Goal: Use online tool/utility

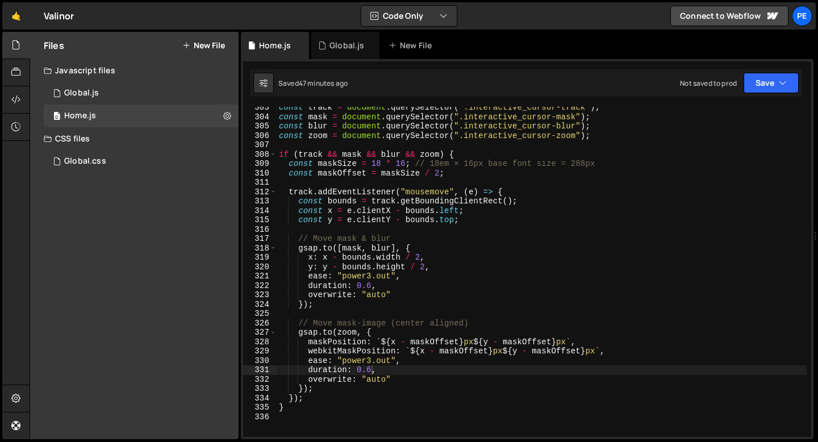
click at [24, 11] on link "🤙" at bounding box center [16, 15] width 28 height 27
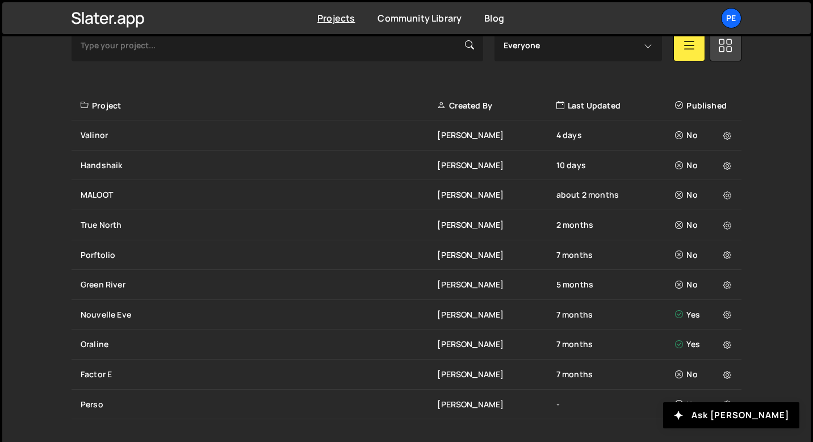
scroll to position [402, 0]
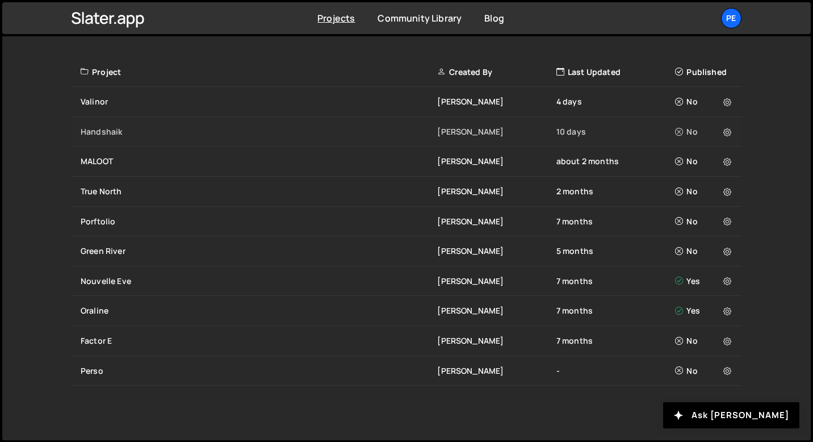
click at [109, 124] on div "Handshaik [PERSON_NAME] 10 days No" at bounding box center [407, 132] width 670 height 30
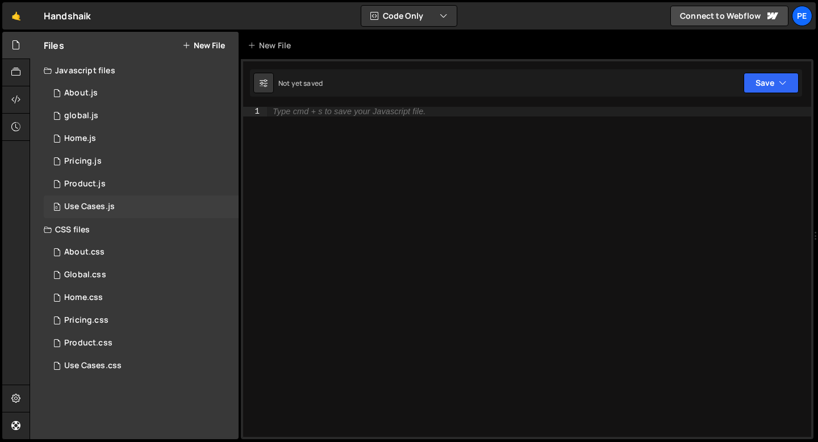
click at [89, 201] on div "0 Use Cases.js 0" at bounding box center [141, 206] width 195 height 23
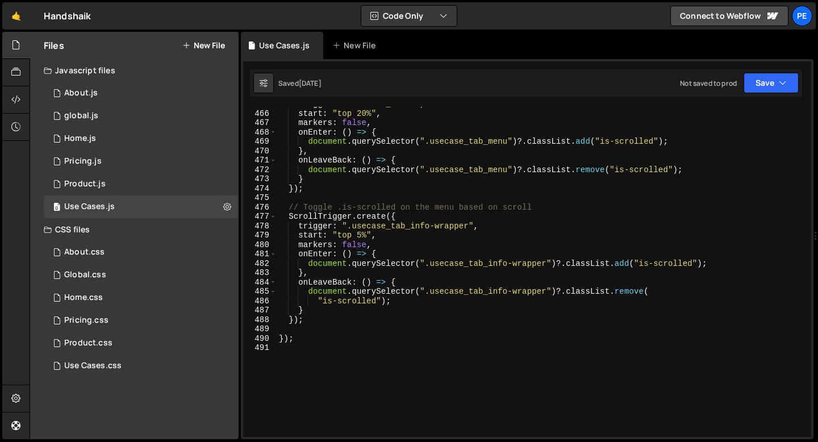
scroll to position [4292, 0]
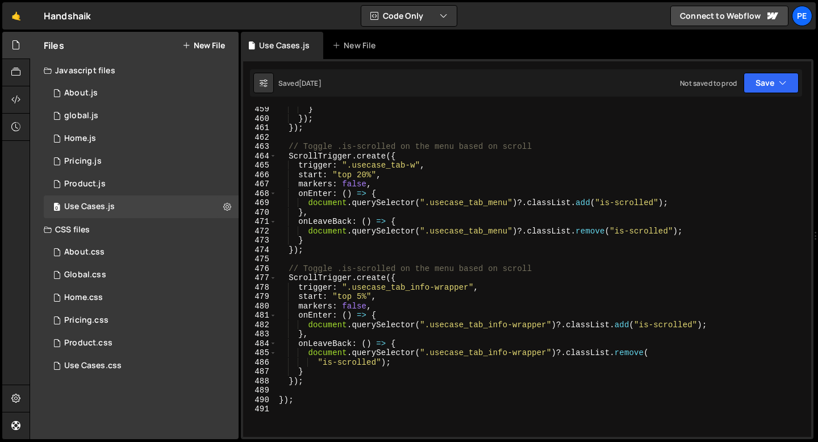
click at [346, 246] on div "} }) ; }) ; // Toggle .is-scrolled on the menu based on scroll ScrollTrigger . …" at bounding box center [541, 278] width 530 height 349
click at [420, 373] on div "} }) ; }) ; // Toggle .is-scrolled on the menu based on scroll ScrollTrigger . …" at bounding box center [541, 278] width 530 height 349
type textarea "}"
click at [108, 158] on div "0 Pricing.js 0" at bounding box center [141, 161] width 195 height 23
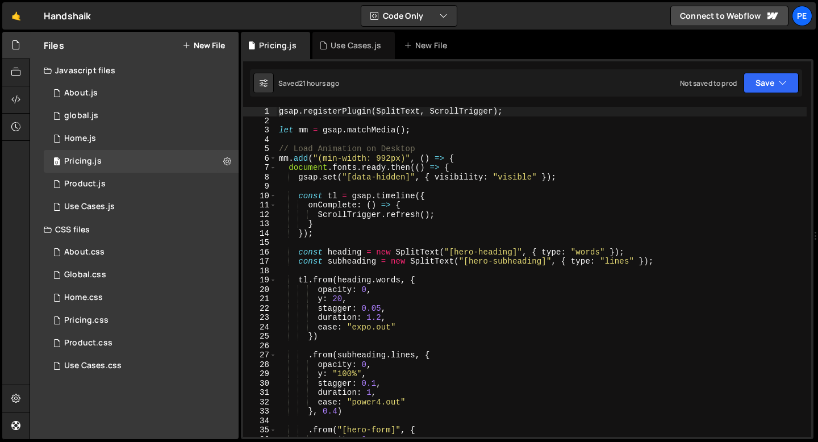
click at [279, 110] on div "gsap . registerPlugin ( SplitText , ScrollTrigger ) ; let mm = gsap . matchMedi…" at bounding box center [541, 281] width 530 height 349
type textarea "});"
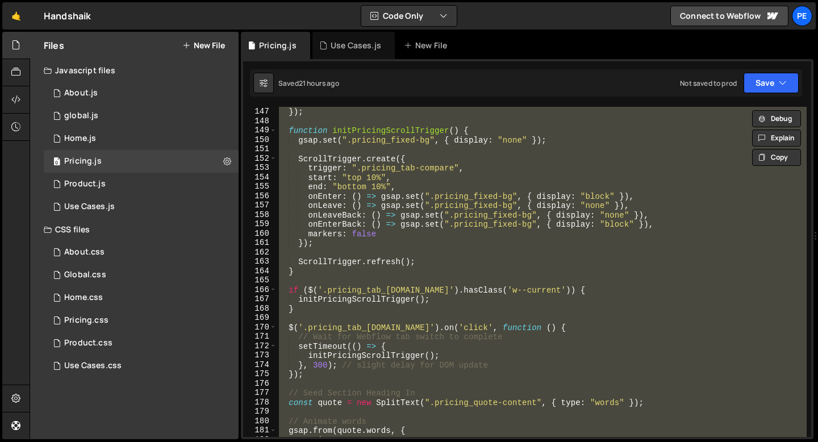
scroll to position [1365, 0]
